Goal: Information Seeking & Learning: Understand process/instructions

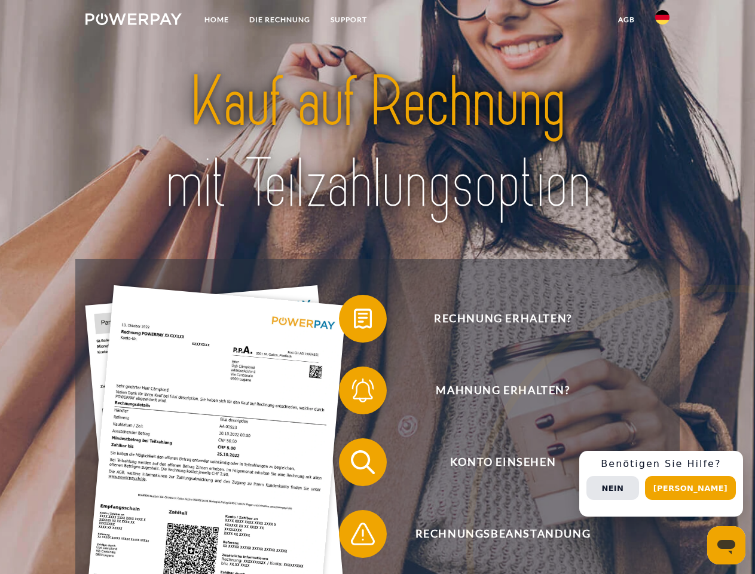
click at [133, 21] on img at bounding box center [134, 19] width 96 height 12
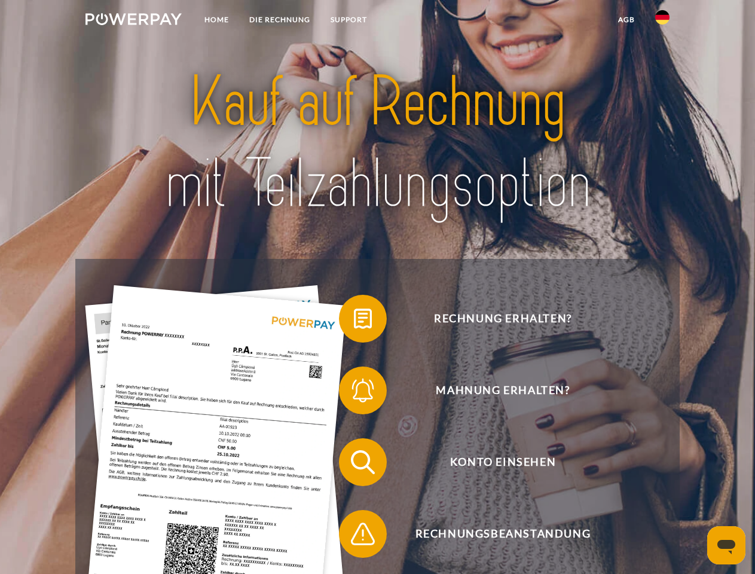
click at [663, 21] on img at bounding box center [662, 17] width 14 height 14
click at [626, 20] on link "agb" at bounding box center [626, 20] width 37 height 22
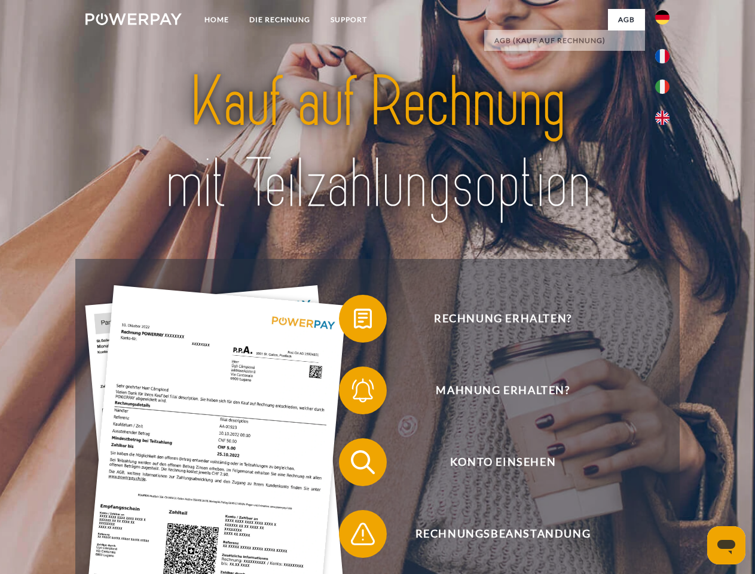
click at [354, 321] on span at bounding box center [345, 319] width 60 height 60
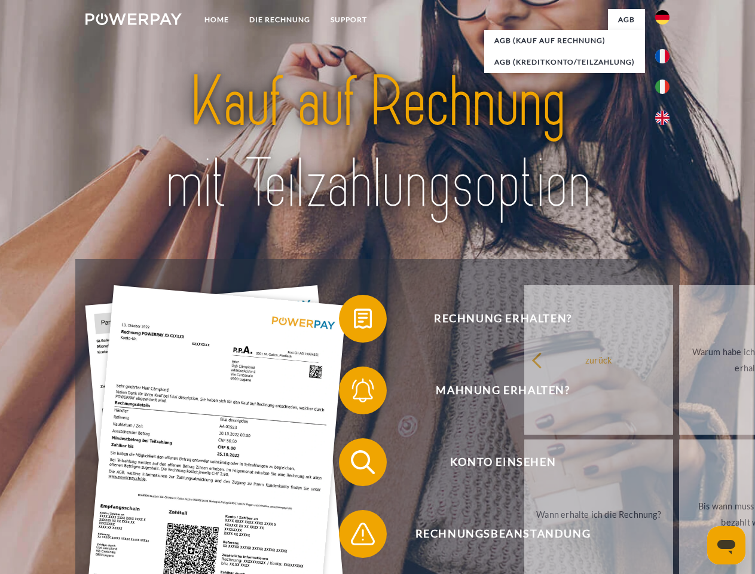
click at [354, 393] on span at bounding box center [345, 391] width 60 height 60
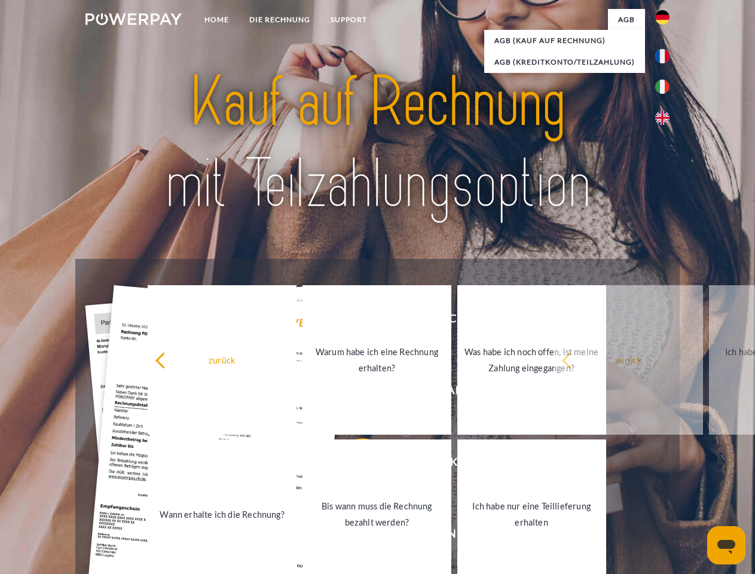
click at [354, 465] on link "Bis wann muss die Rechnung bezahlt werden?" at bounding box center [377, 514] width 149 height 149
click at [354, 536] on span at bounding box center [345, 534] width 60 height 60
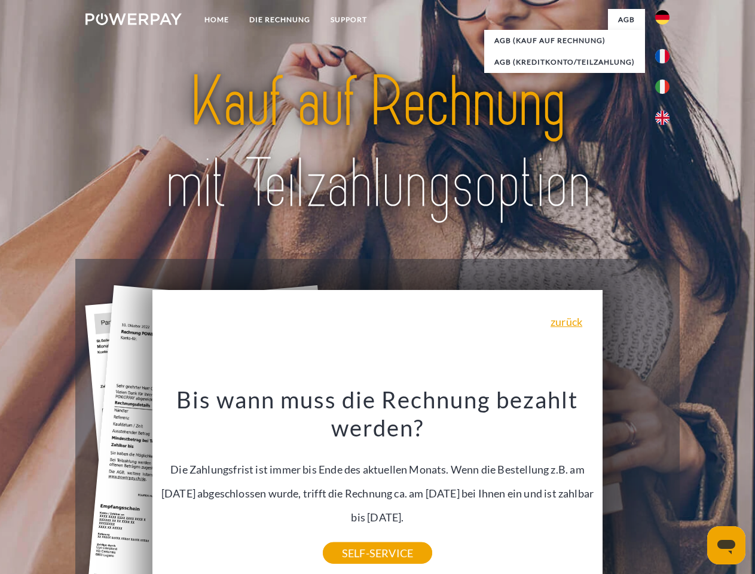
click at [666, 484] on div "Rechnung erhalten? Mahnung erhalten? Konto einsehen" at bounding box center [377, 498] width 604 height 478
click at [636, 486] on span "Konto einsehen" at bounding box center [502, 462] width 293 height 48
click at [695, 488] on header "Home DIE RECHNUNG SUPPORT" at bounding box center [377, 413] width 755 height 826
